Goal: Transaction & Acquisition: Purchase product/service

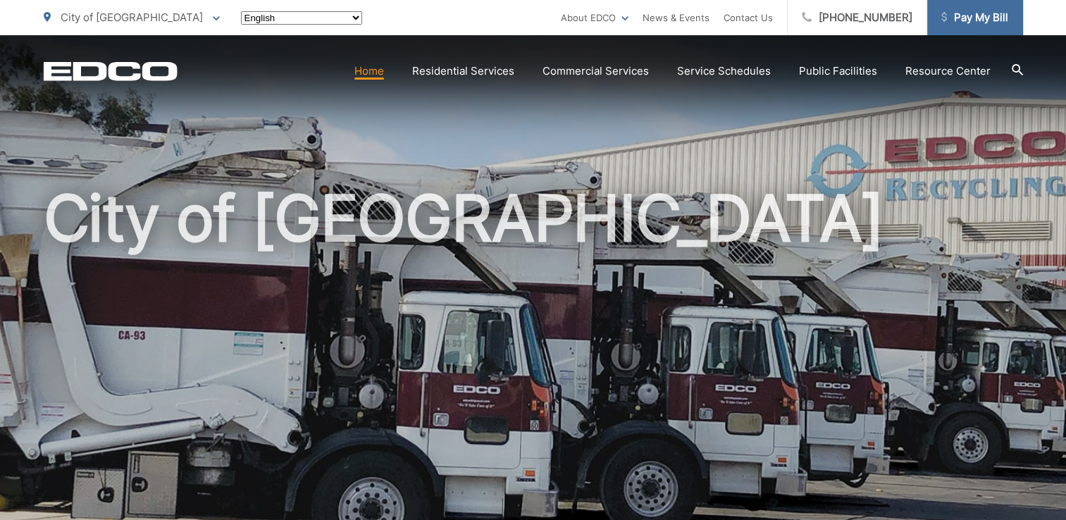
click at [956, 18] on span "Pay My Bill" at bounding box center [974, 17] width 67 height 17
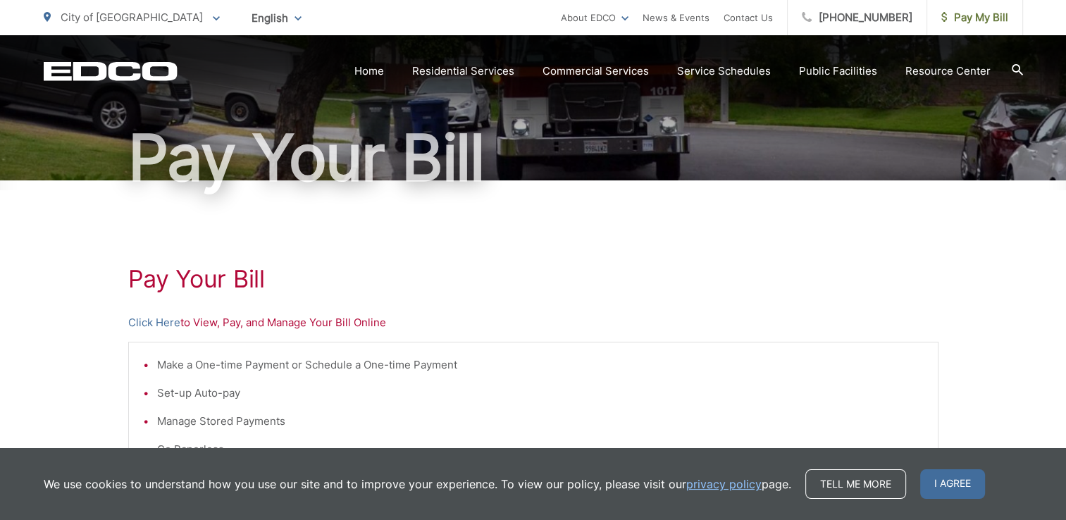
scroll to position [135, 0]
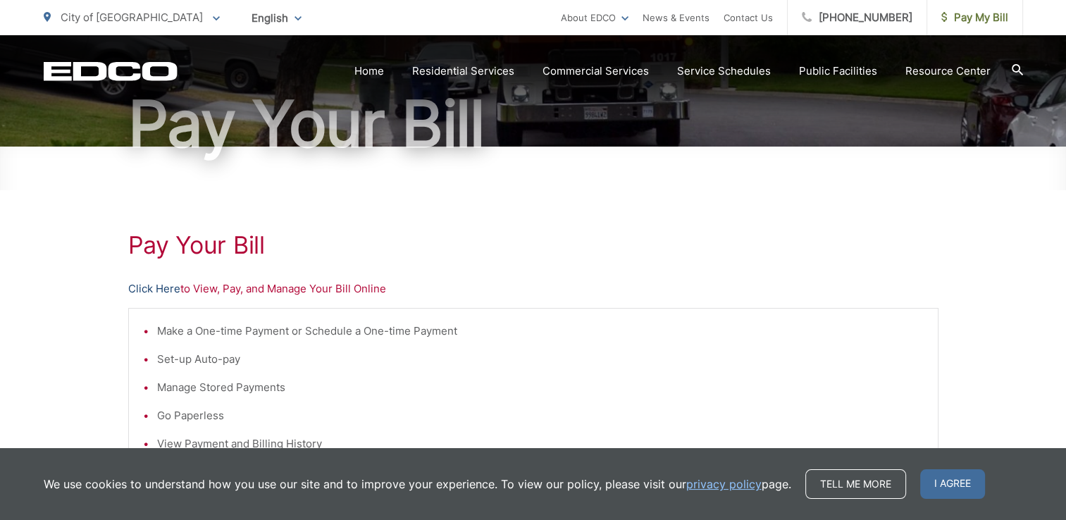
click at [172, 285] on link "Click Here" at bounding box center [154, 288] width 52 height 17
click at [158, 283] on link "Click Here" at bounding box center [154, 288] width 52 height 17
